Goal: Find specific page/section: Find specific page/section

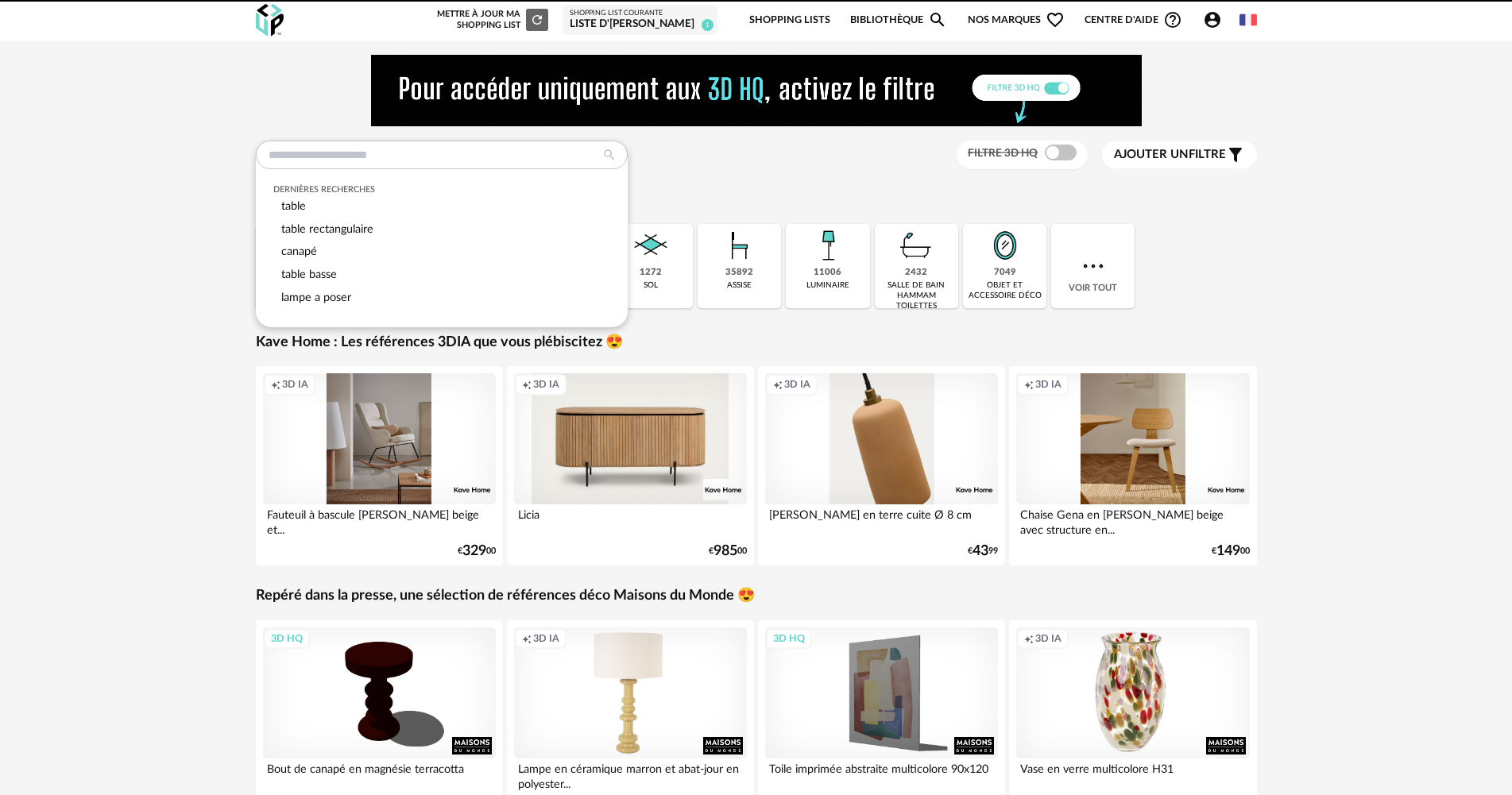
click at [384, 155] on input "text" at bounding box center [441, 156] width 372 height 29
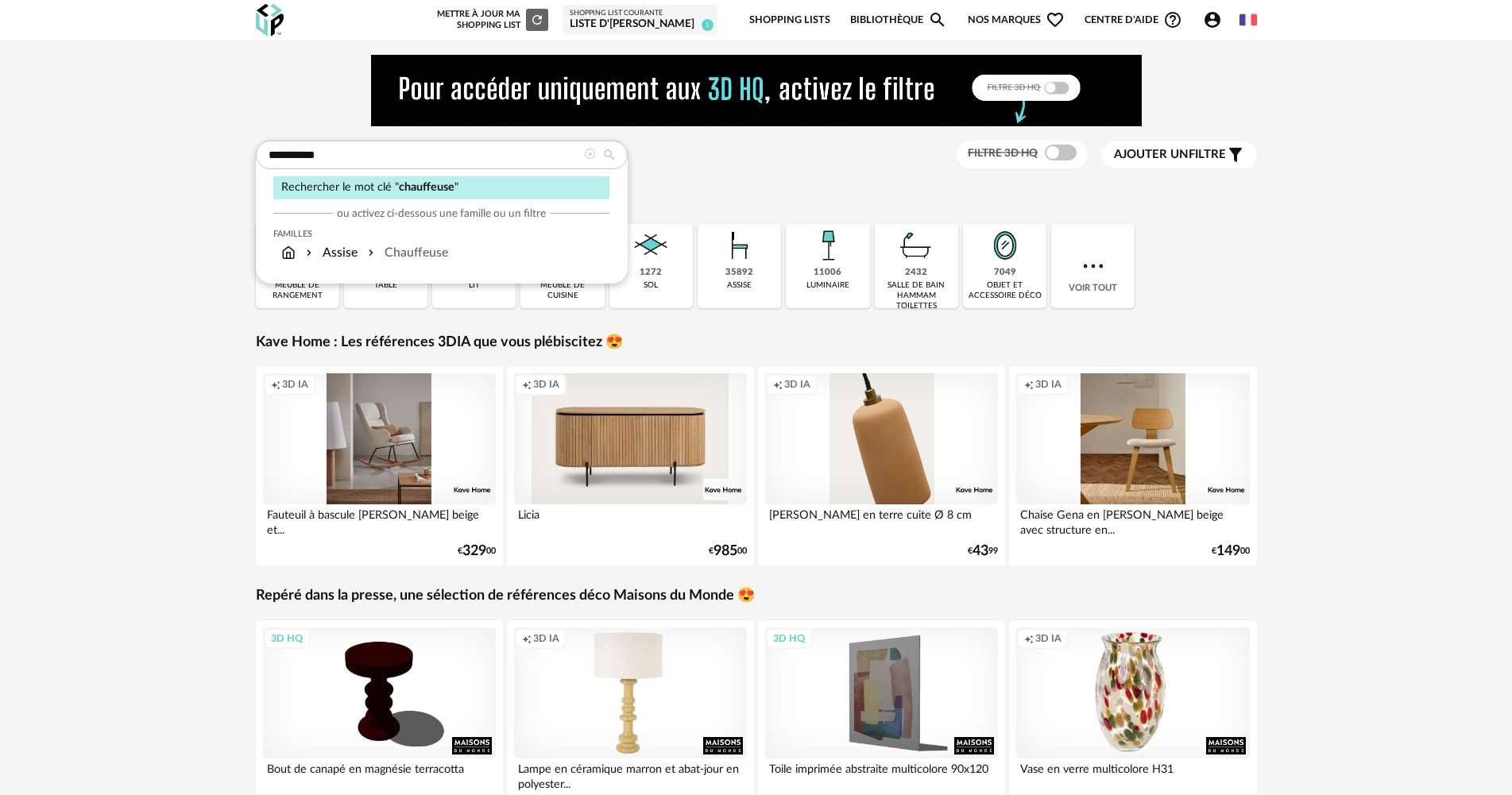
type input "**********"
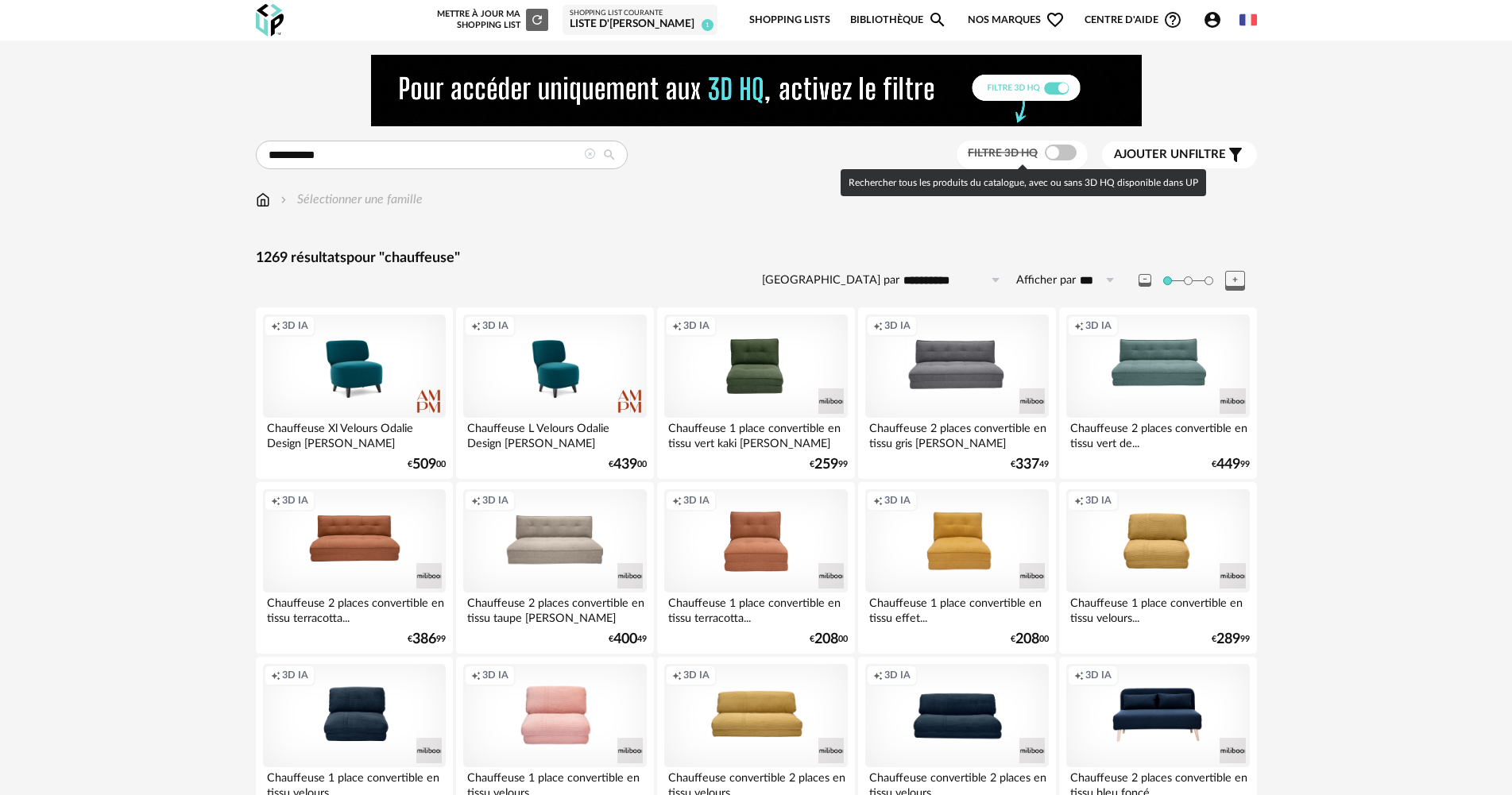
click at [1064, 151] on span at bounding box center [1060, 153] width 32 height 16
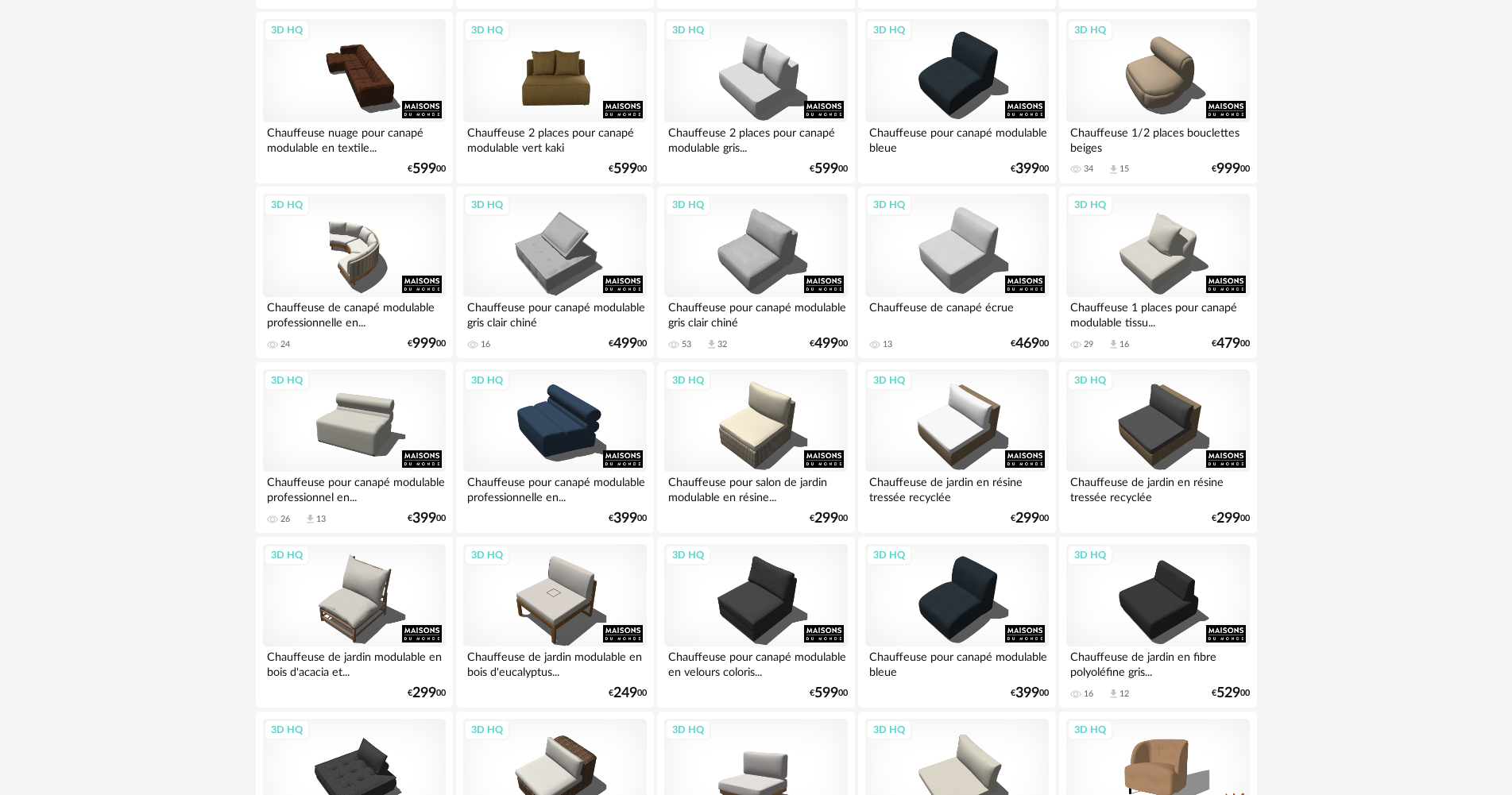
scroll to position [477, 0]
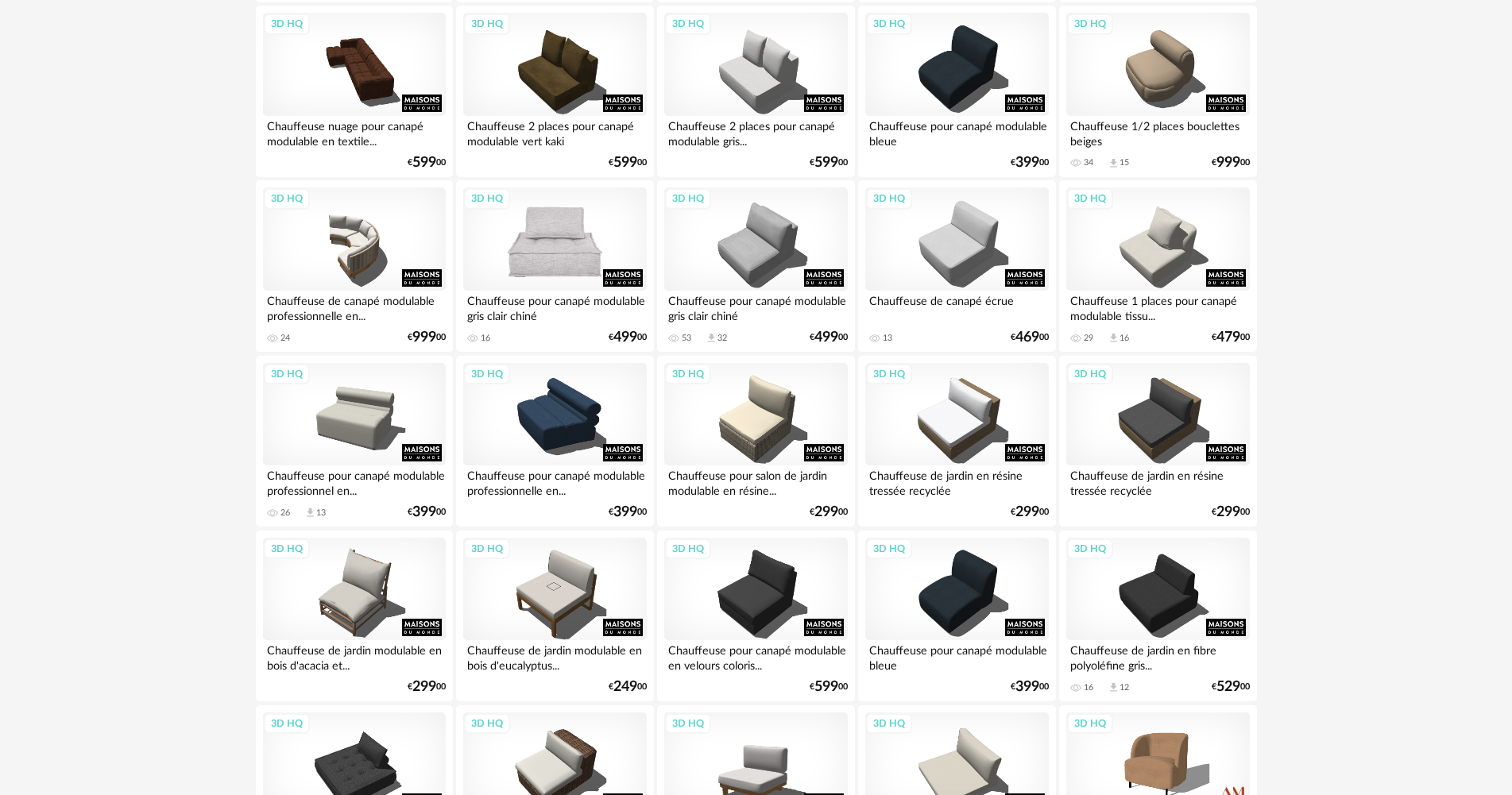
click at [536, 252] on div "3D HQ" at bounding box center [554, 239] width 183 height 103
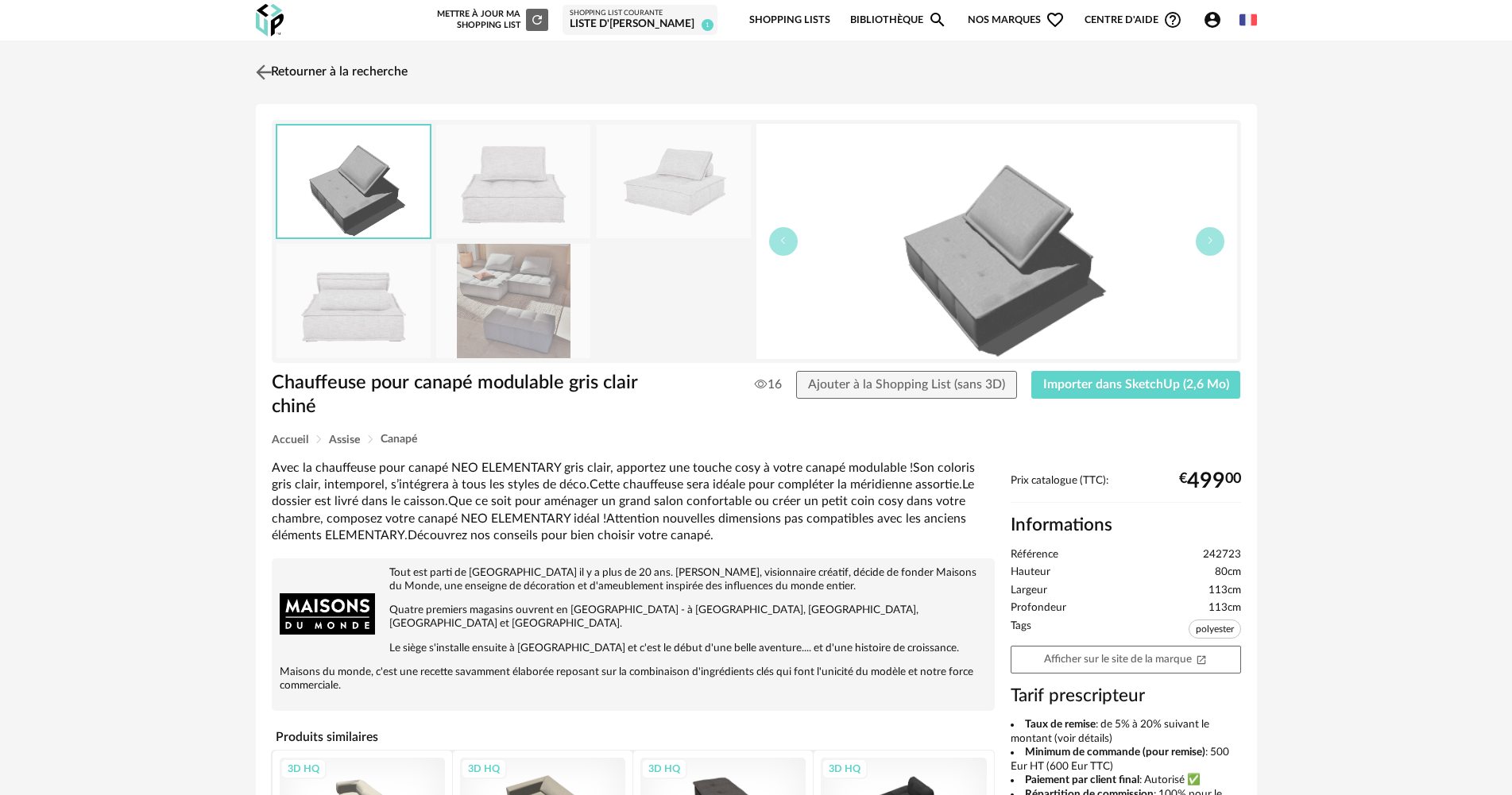
click at [265, 70] on img at bounding box center [262, 71] width 23 height 23
